Goal: Find contact information: Obtain details needed to contact an individual or organization

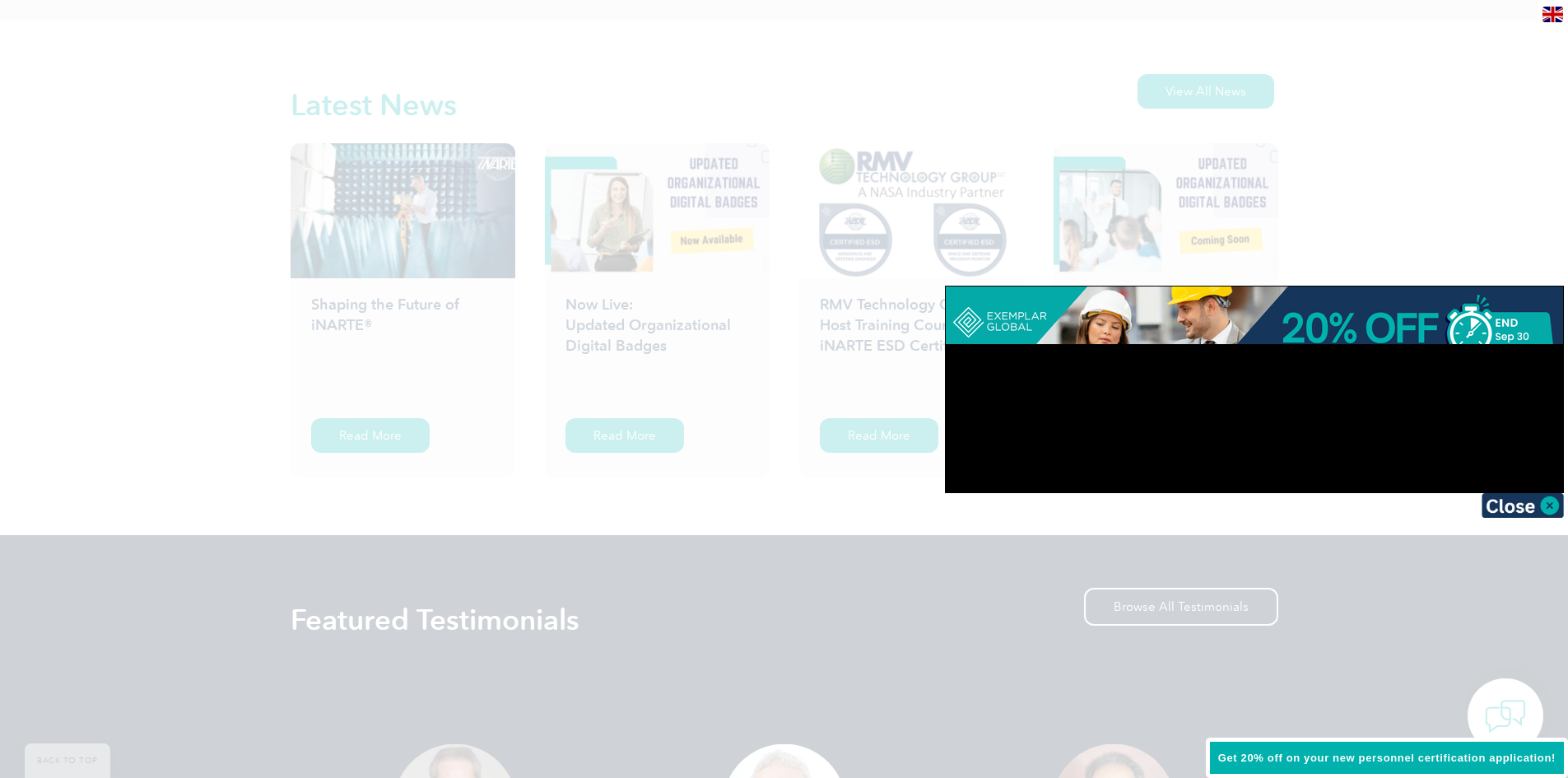
scroll to position [2558, 0]
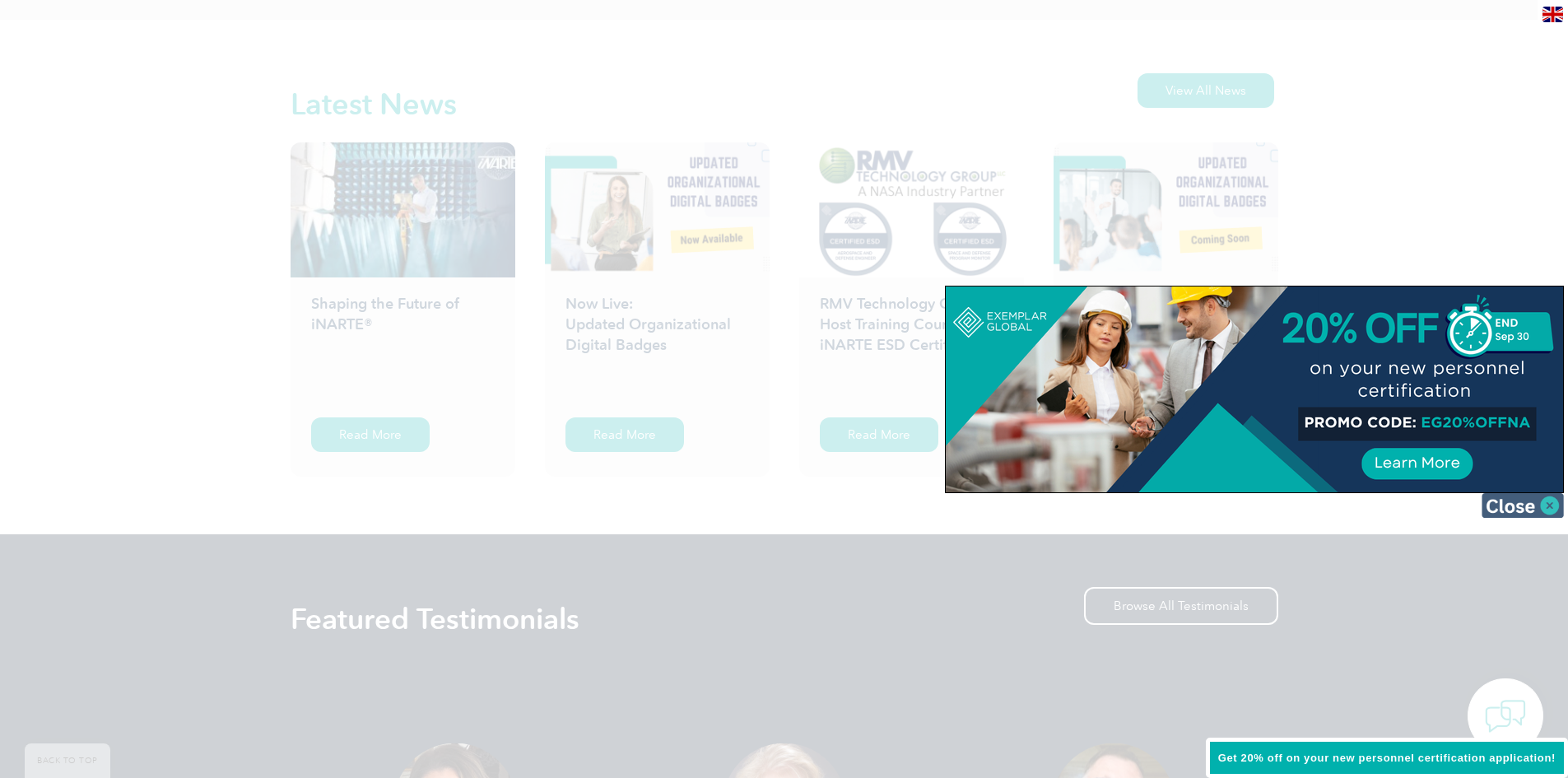
click at [1541, 502] on img at bounding box center [1523, 506] width 82 height 25
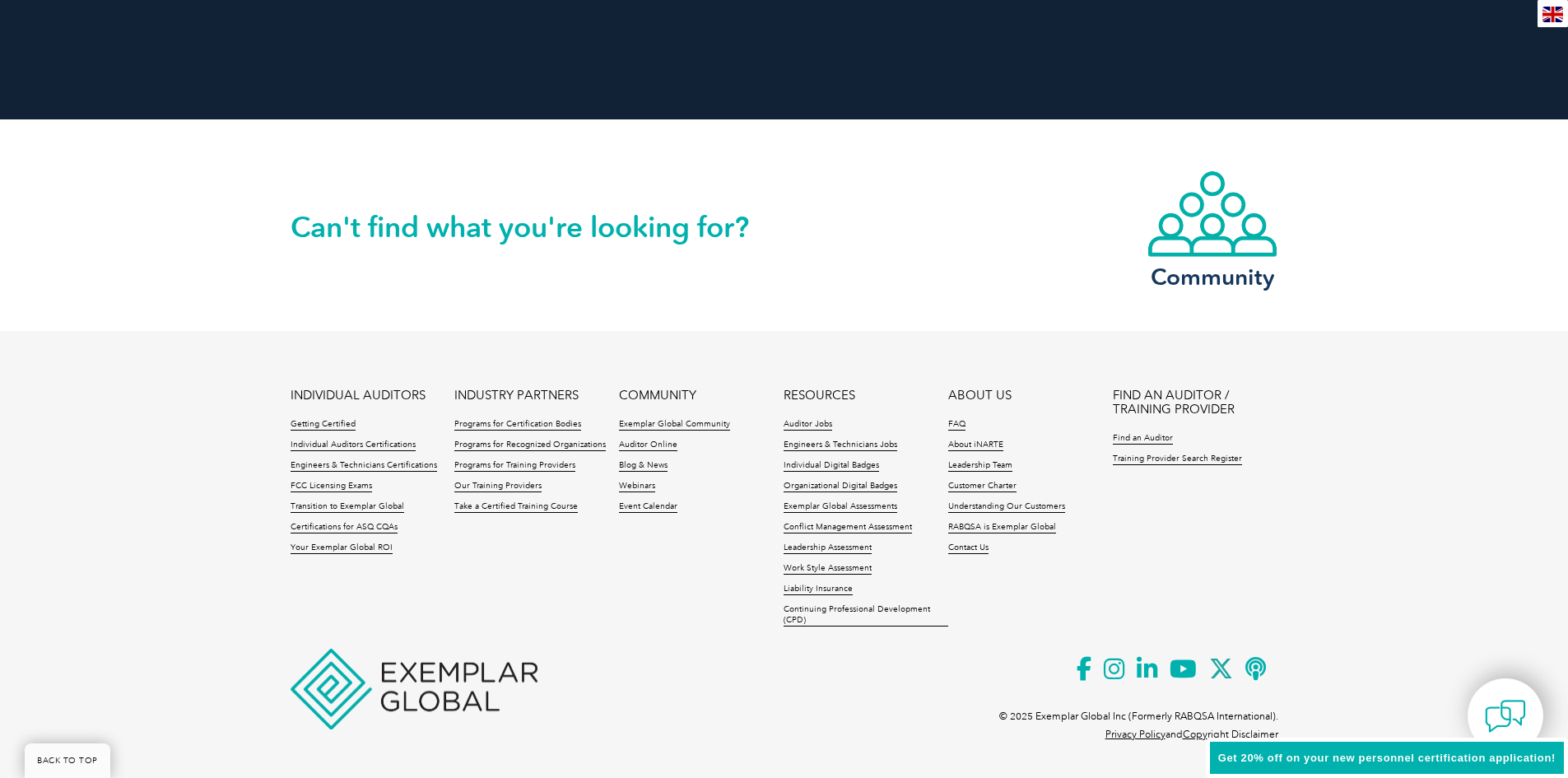
scroll to position [3731, 0]
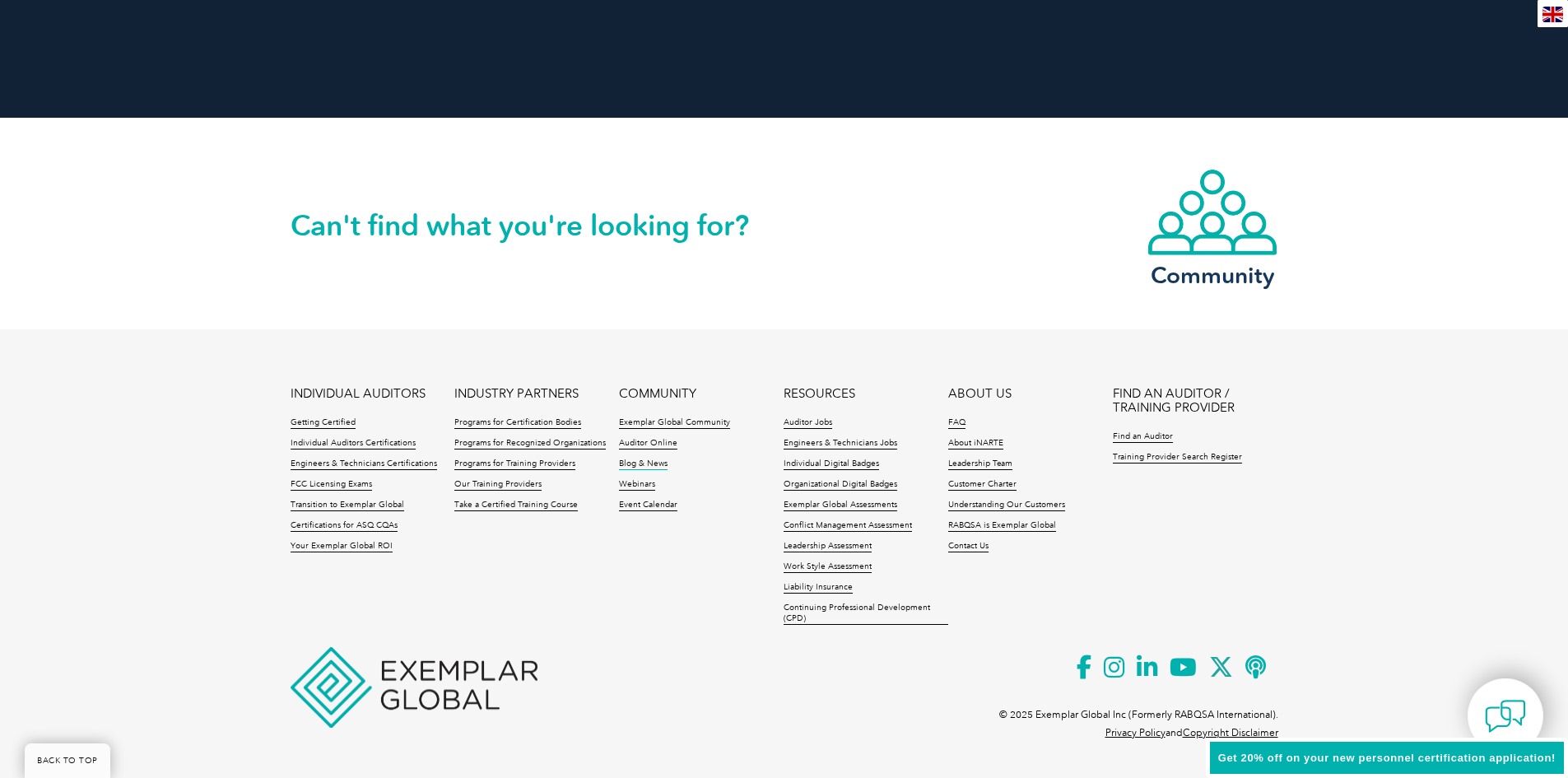
click at [648, 460] on link "Blog & News" at bounding box center [643, 463] width 48 height 12
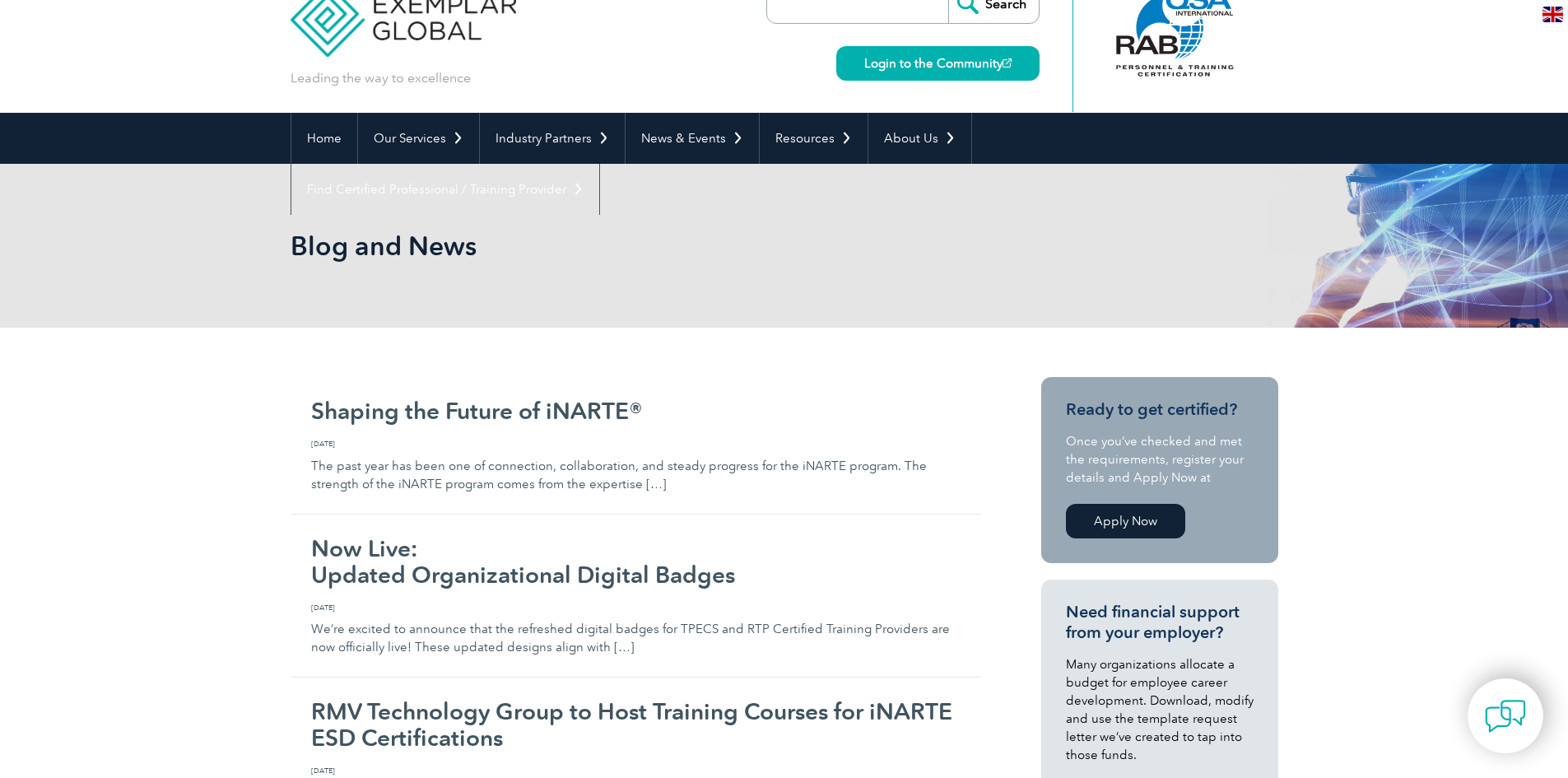
scroll to position [41, 0]
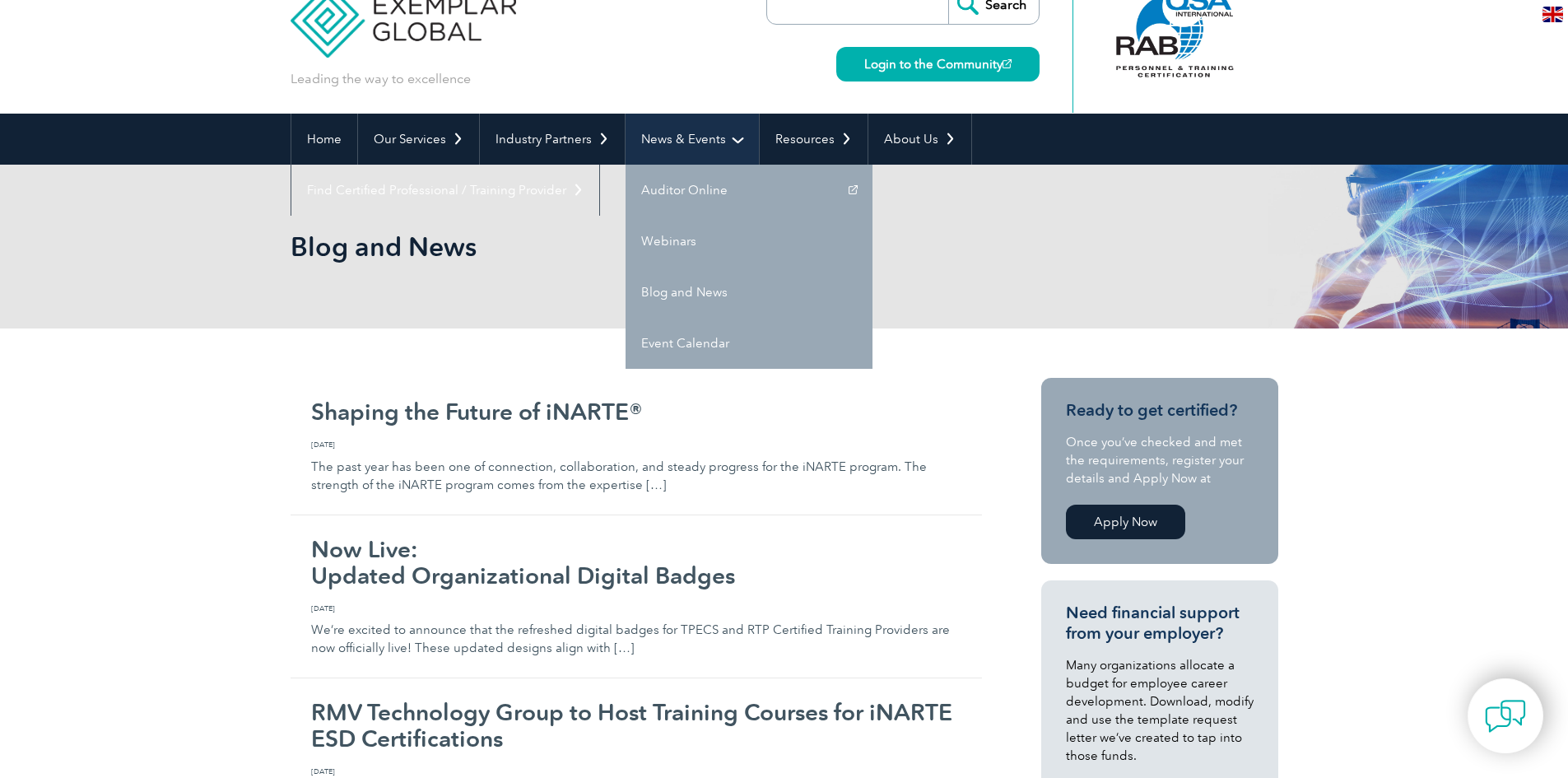
click at [674, 151] on link "News & Events" at bounding box center [692, 139] width 134 height 51
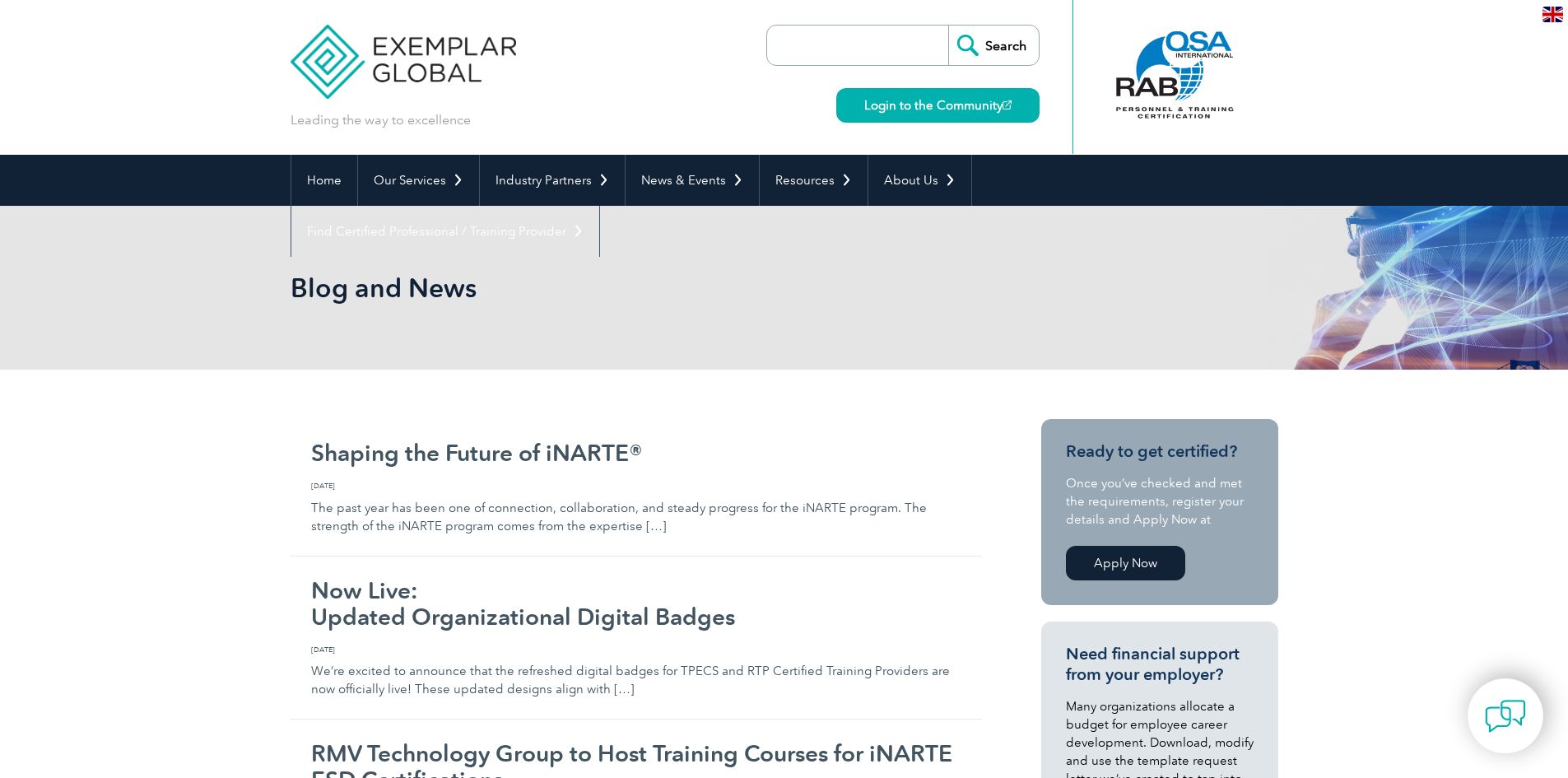
click at [696, 208] on div "Blog and News" at bounding box center [784, 288] width 988 height 164
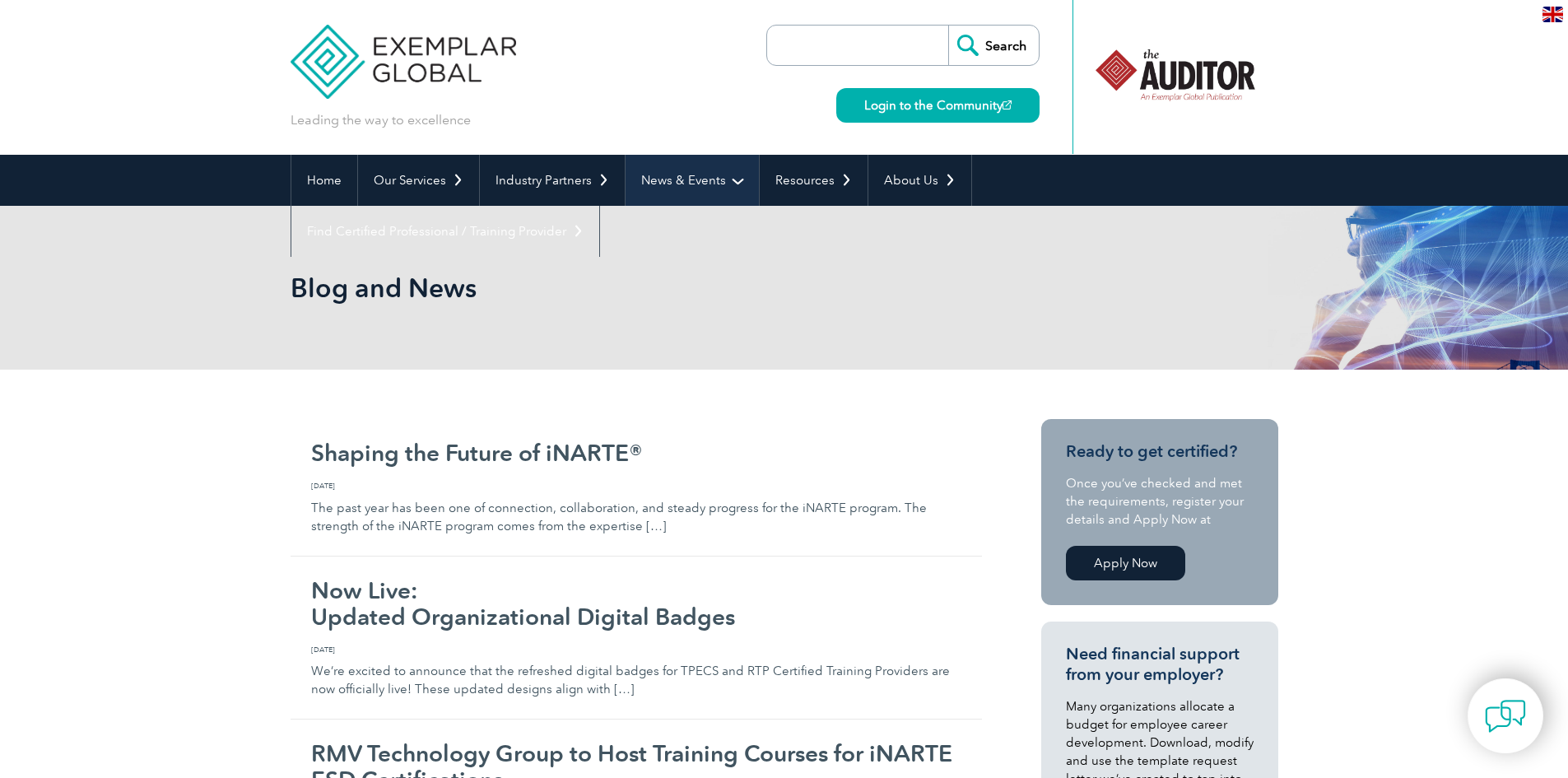
click at [693, 183] on link "News & Events" at bounding box center [692, 180] width 134 height 51
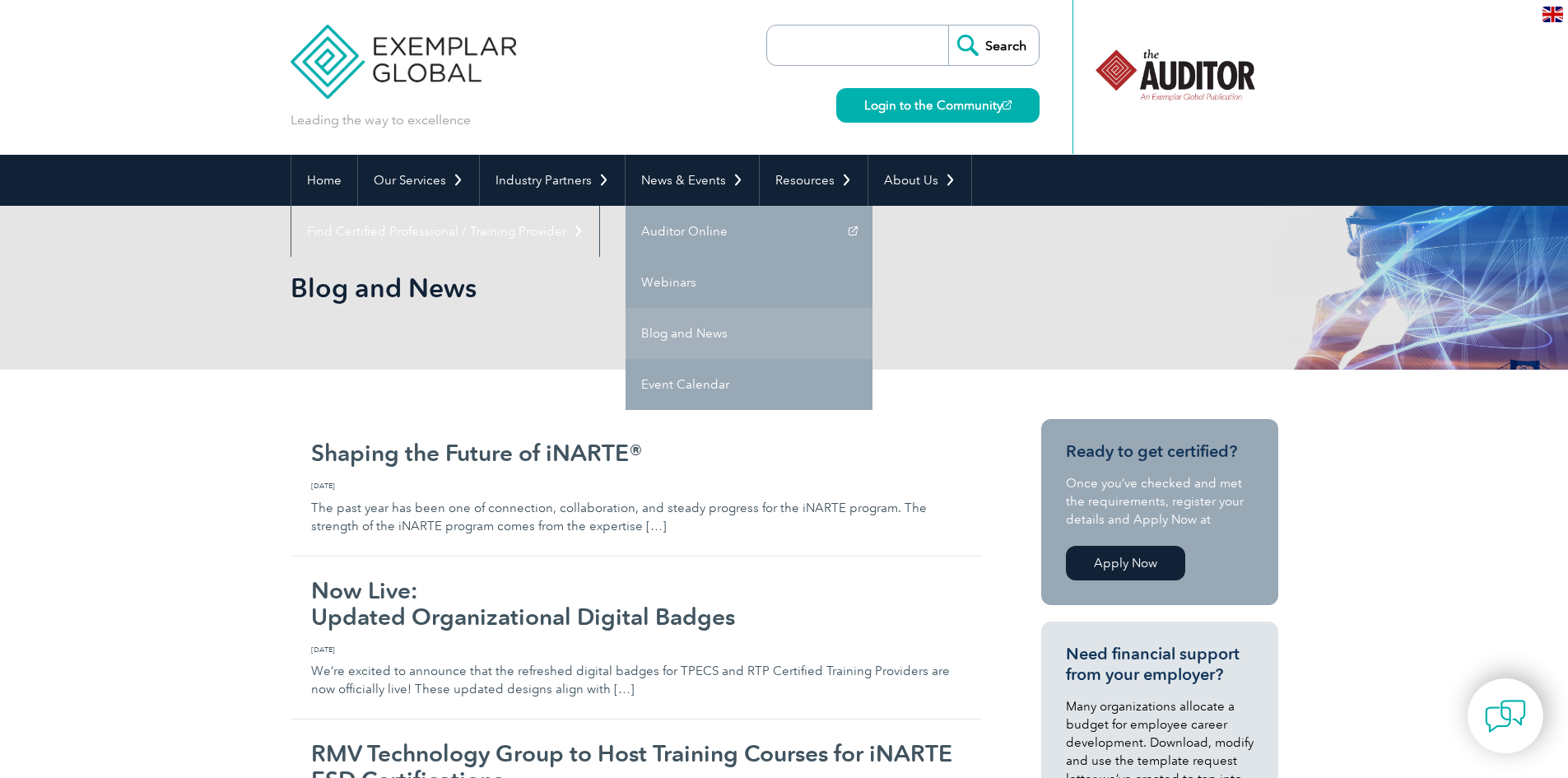
click at [658, 321] on link "Blog and News" at bounding box center [749, 333] width 247 height 51
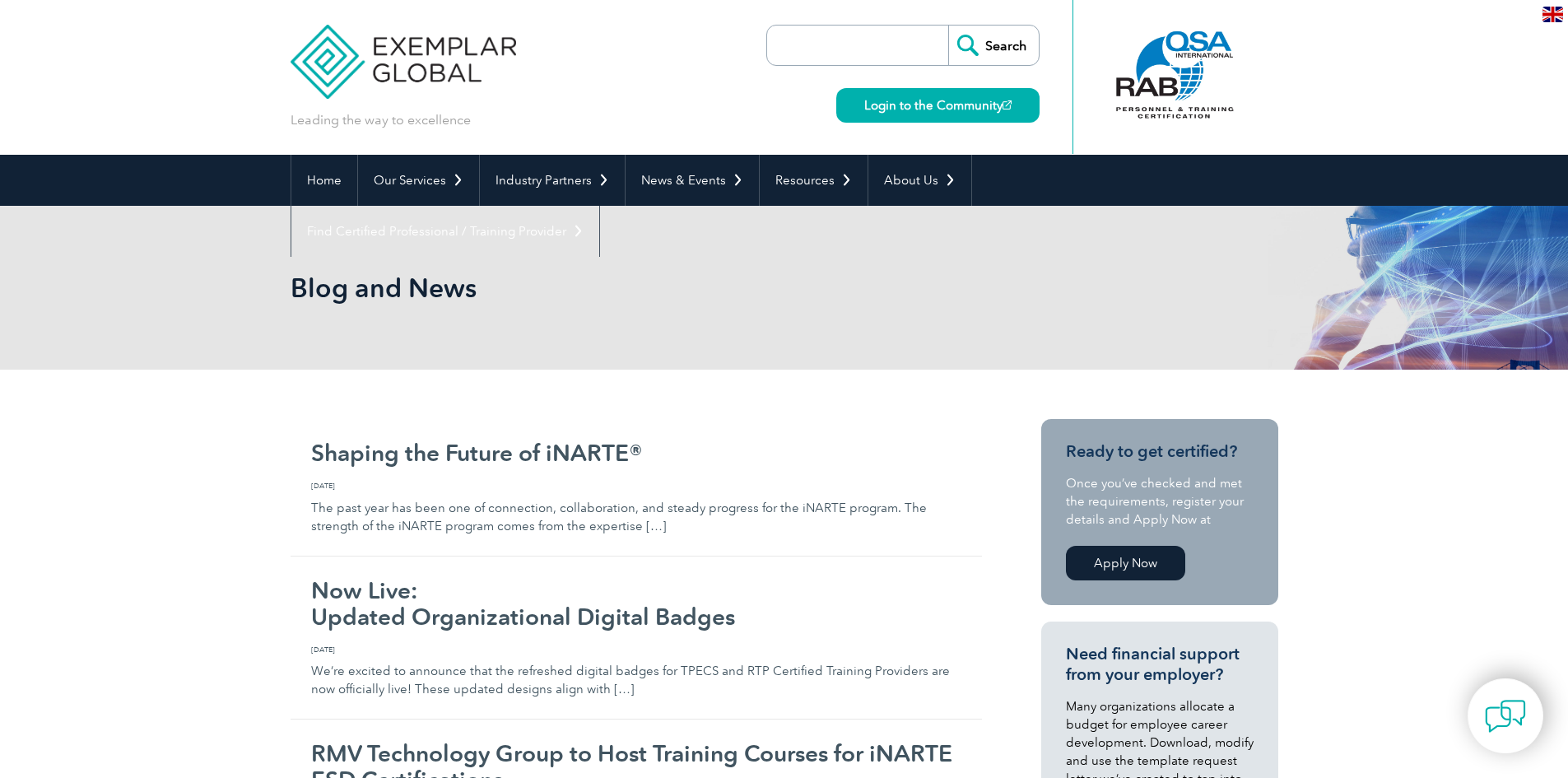
click at [373, 56] on img at bounding box center [403, 49] width 226 height 99
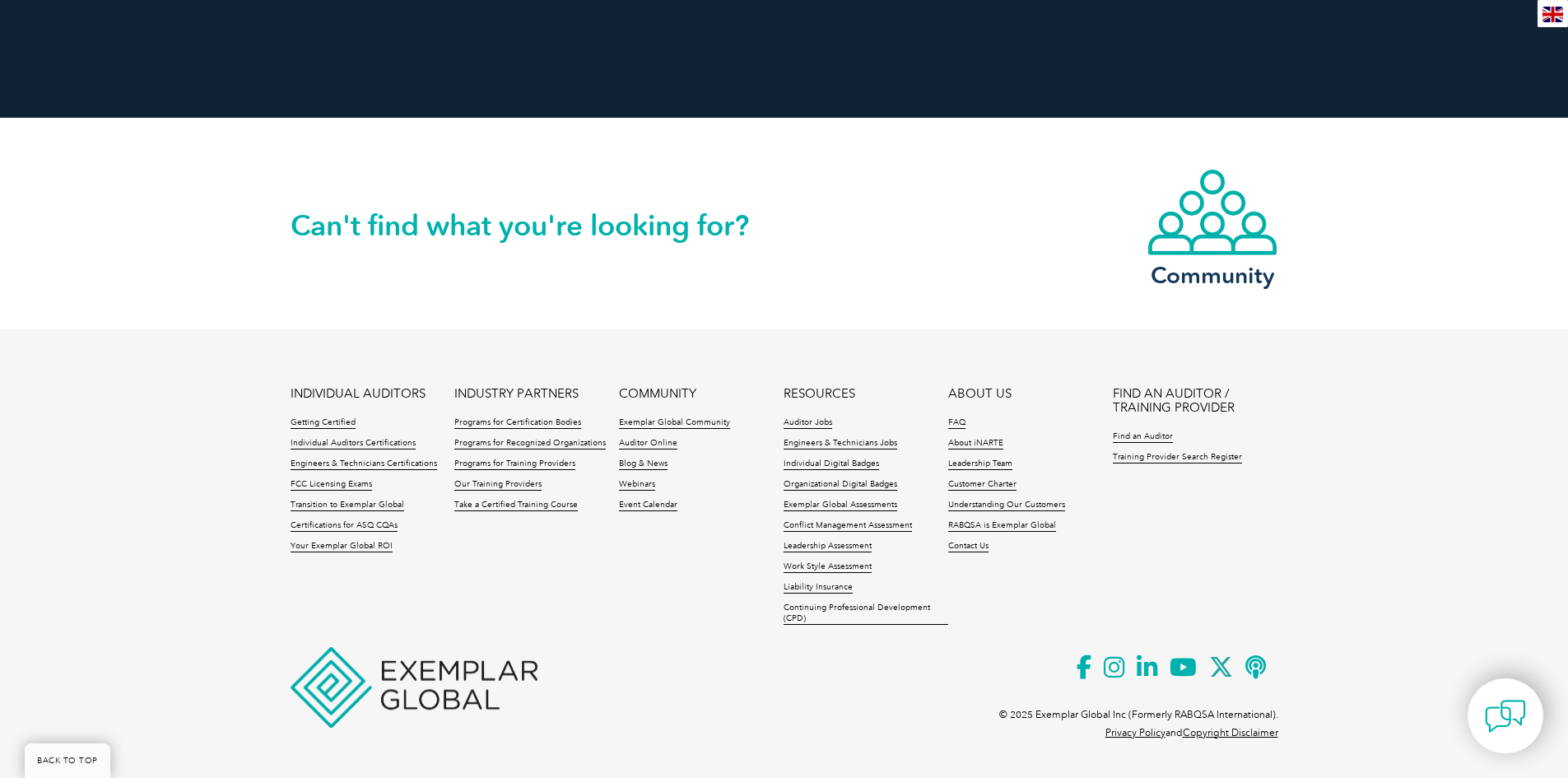
scroll to position [3730, 0]
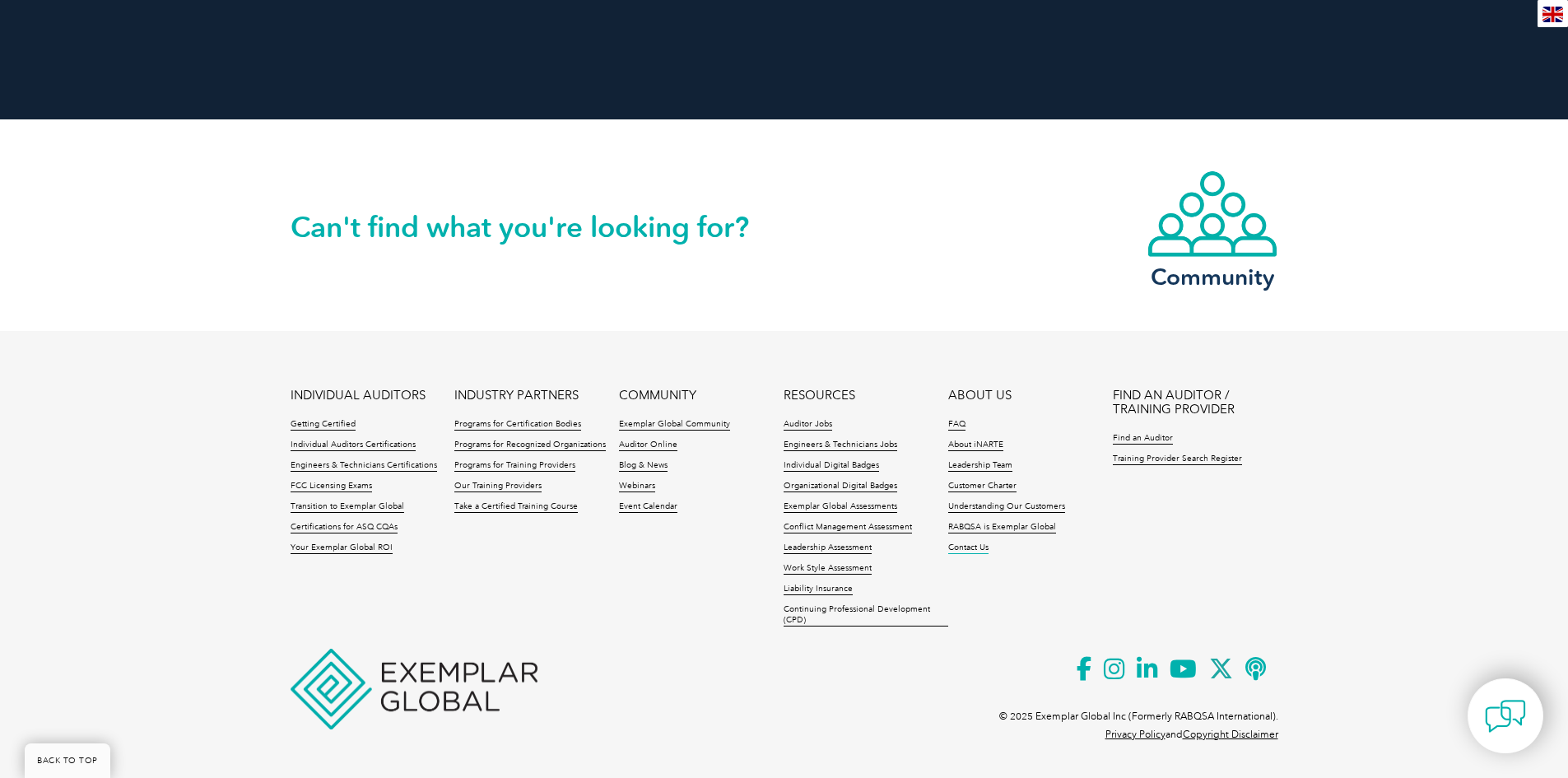
click at [973, 550] on link "Contact Us" at bounding box center [968, 548] width 40 height 12
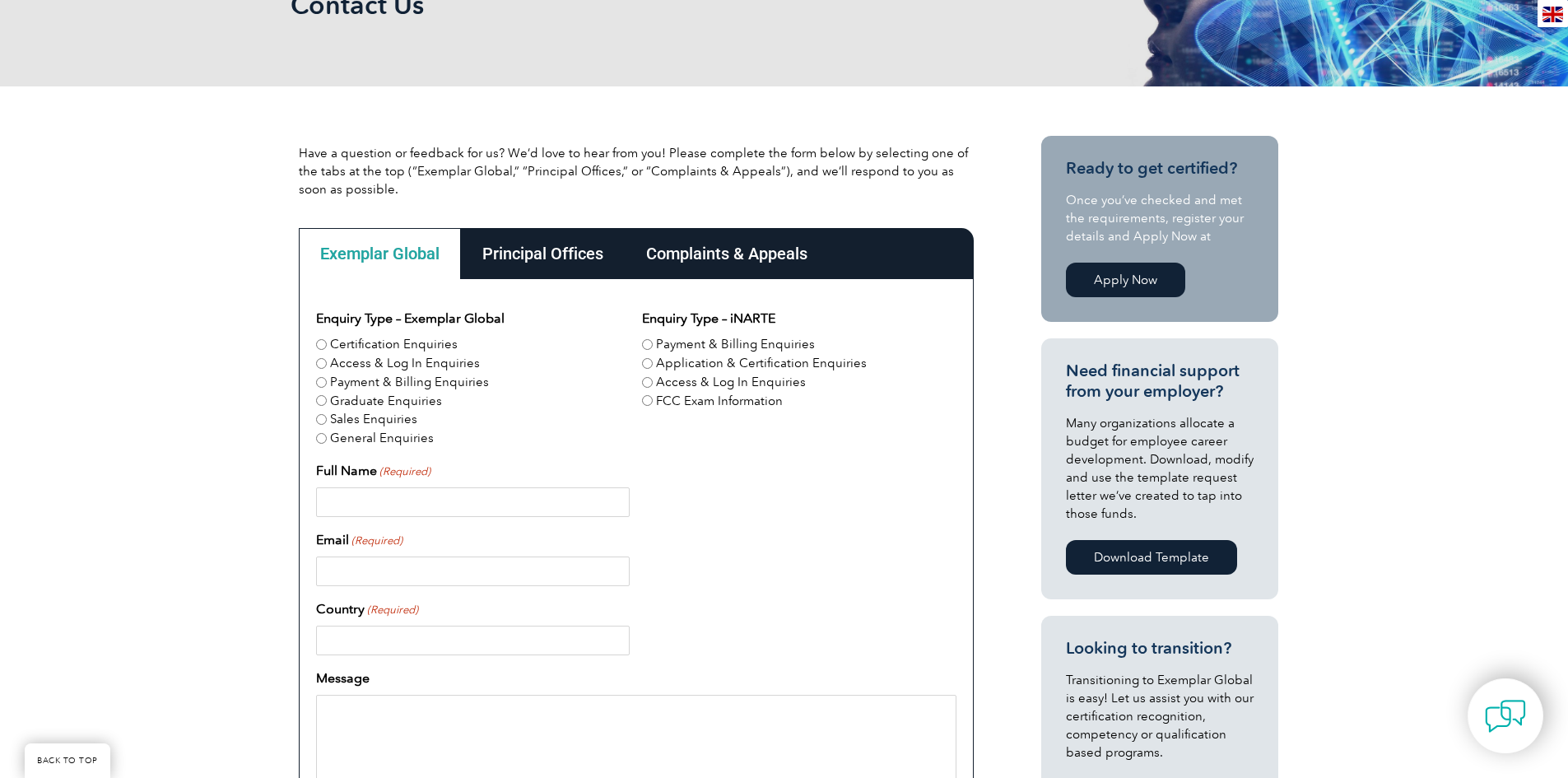
scroll to position [284, 0]
click at [350, 419] on label "Sales Enquiries" at bounding box center [373, 418] width 87 height 19
click at [326, 419] on input "Sales Enquiries" at bounding box center [322, 419] width 11 height 11
radio input "true"
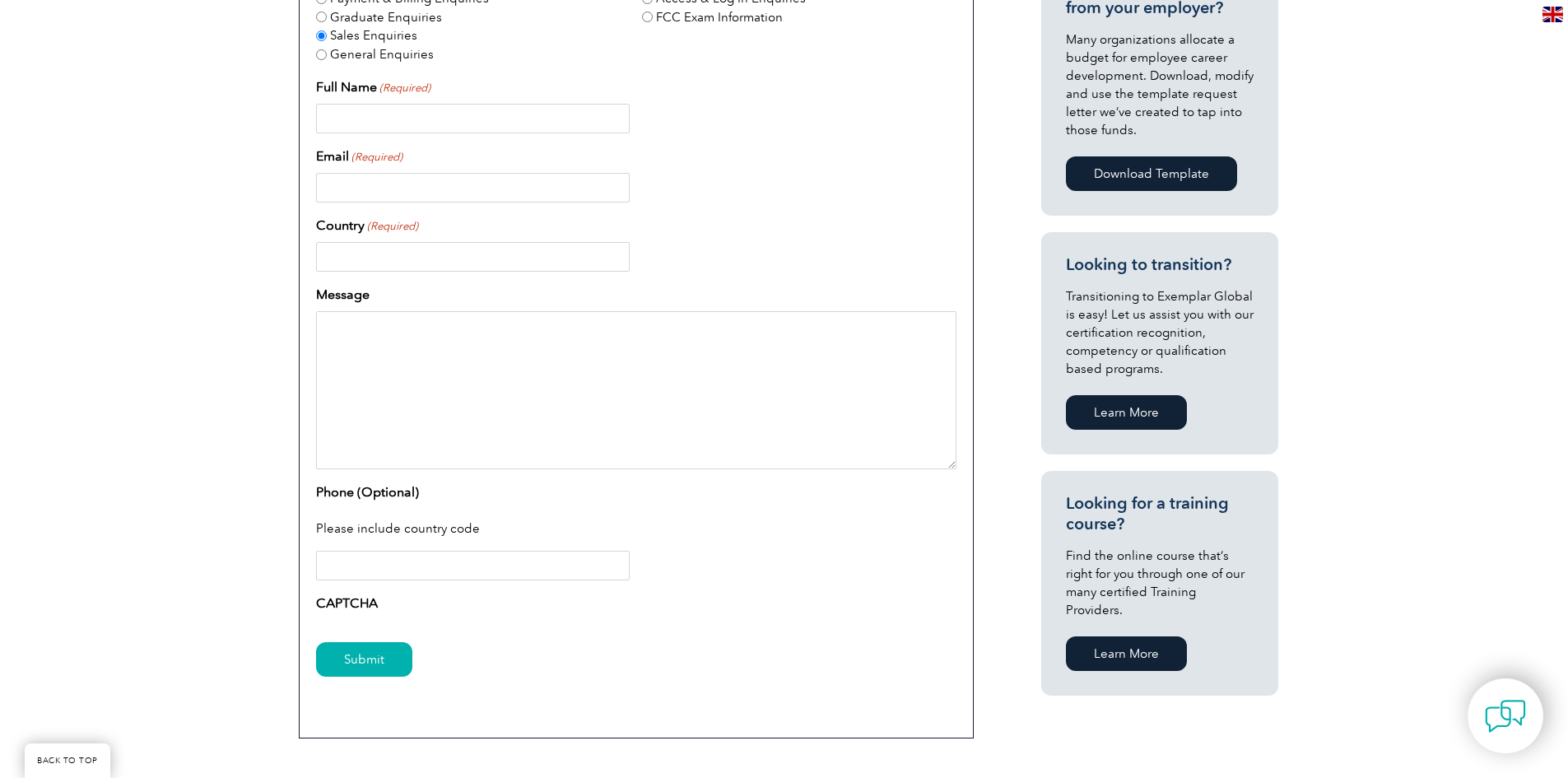
scroll to position [654, 0]
